Goal: Transaction & Acquisition: Register for event/course

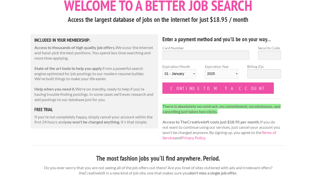
scroll to position [36, 0]
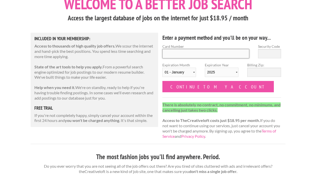
click at [193, 55] on input "Card Number" at bounding box center [206, 53] width 87 height 9
type input "[CREDIT_CARD_NUMBER]"
type input "524"
select select "07"
select select "2028"
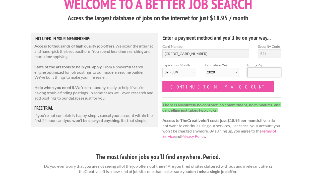
click at [268, 74] on input "Billing Zip:" at bounding box center [265, 72] width 34 height 9
type input "08088"
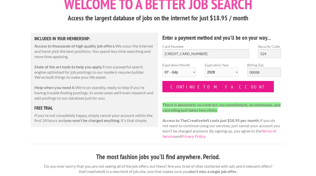
click at [216, 88] on input "Continue to my account" at bounding box center [219, 86] width 112 height 11
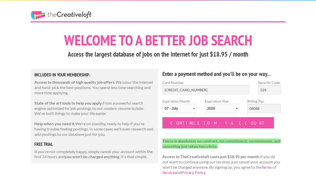
select select "07"
select select "2028"
